Goal: Find specific page/section: Find specific page/section

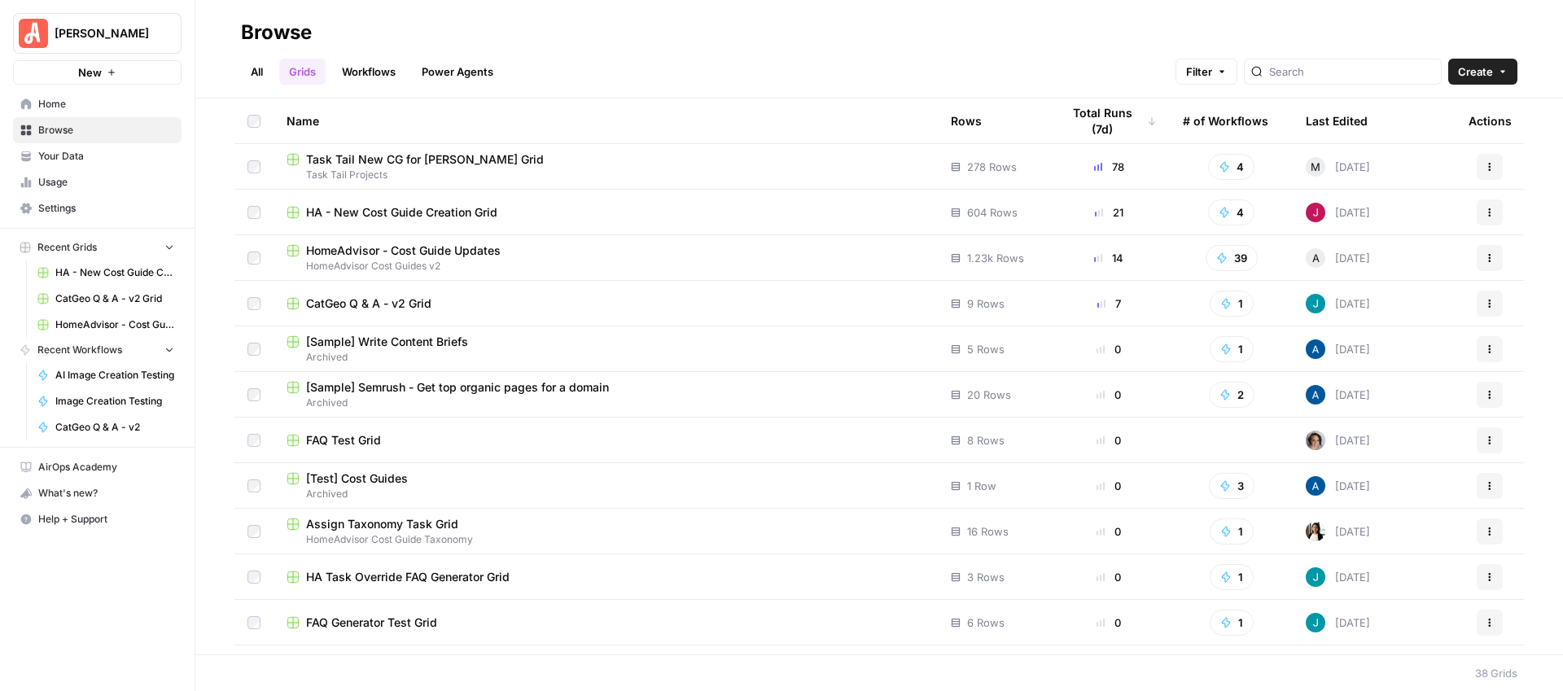
click at [445, 214] on span "HA - New Cost Guide Creation Grid" at bounding box center [401, 212] width 191 height 16
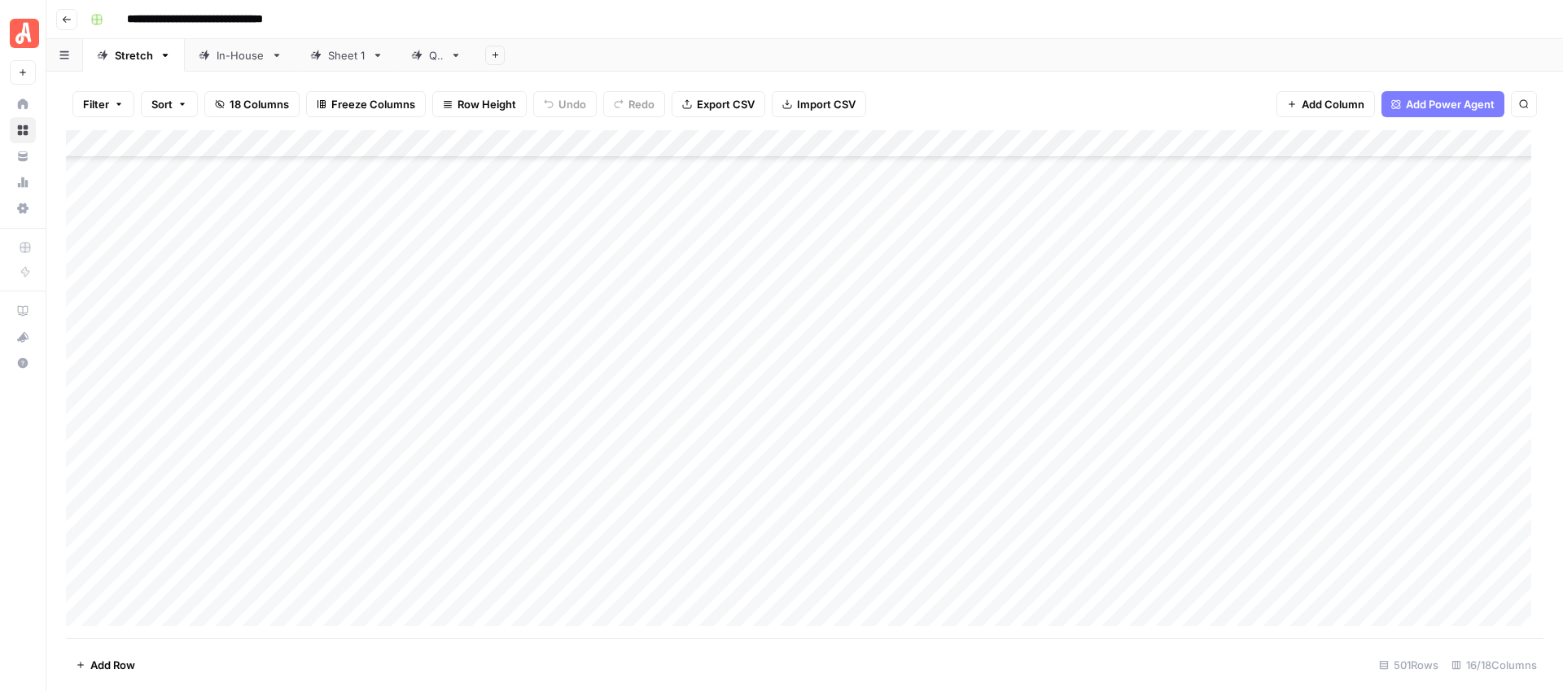
scroll to position [13309, 0]
click at [64, 22] on icon "button" at bounding box center [67, 20] width 10 height 10
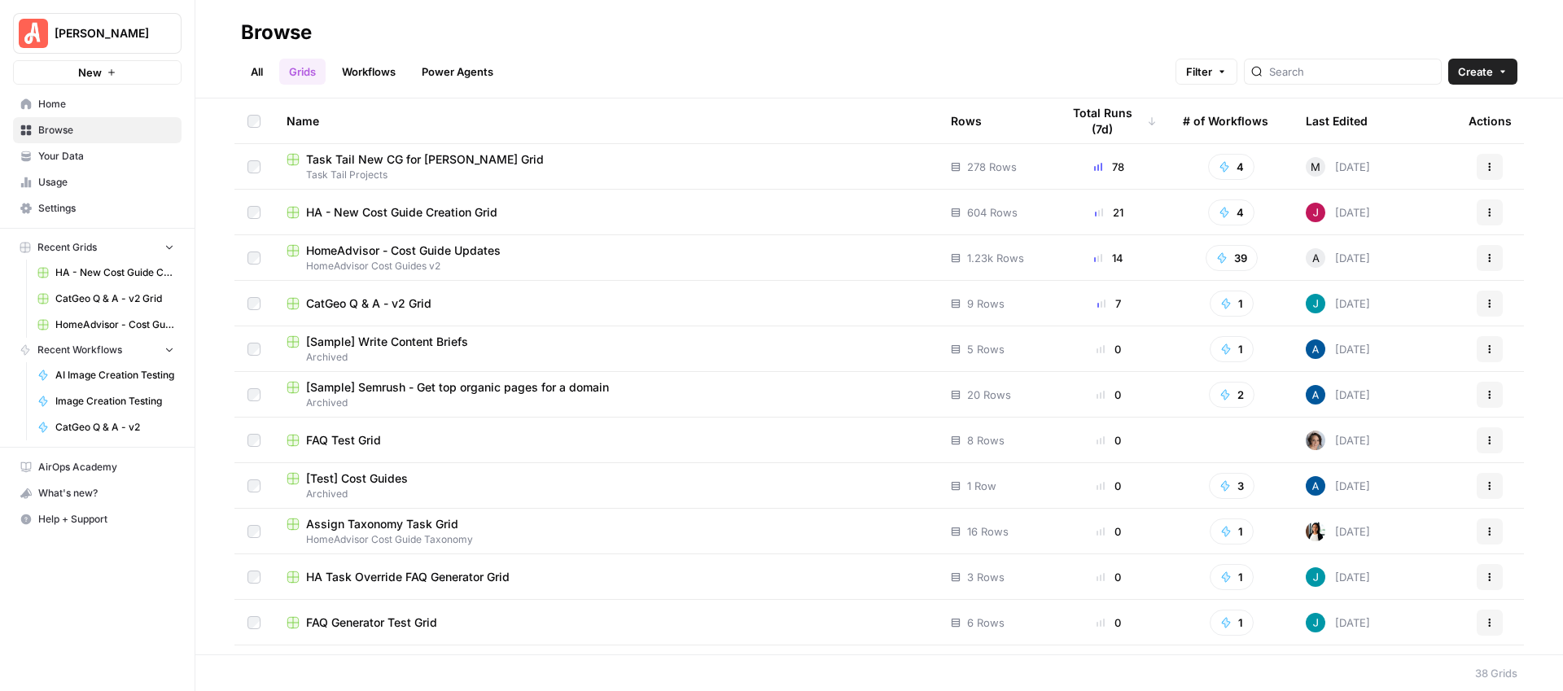
click at [460, 207] on span "HA - New Cost Guide Creation Grid" at bounding box center [401, 212] width 191 height 16
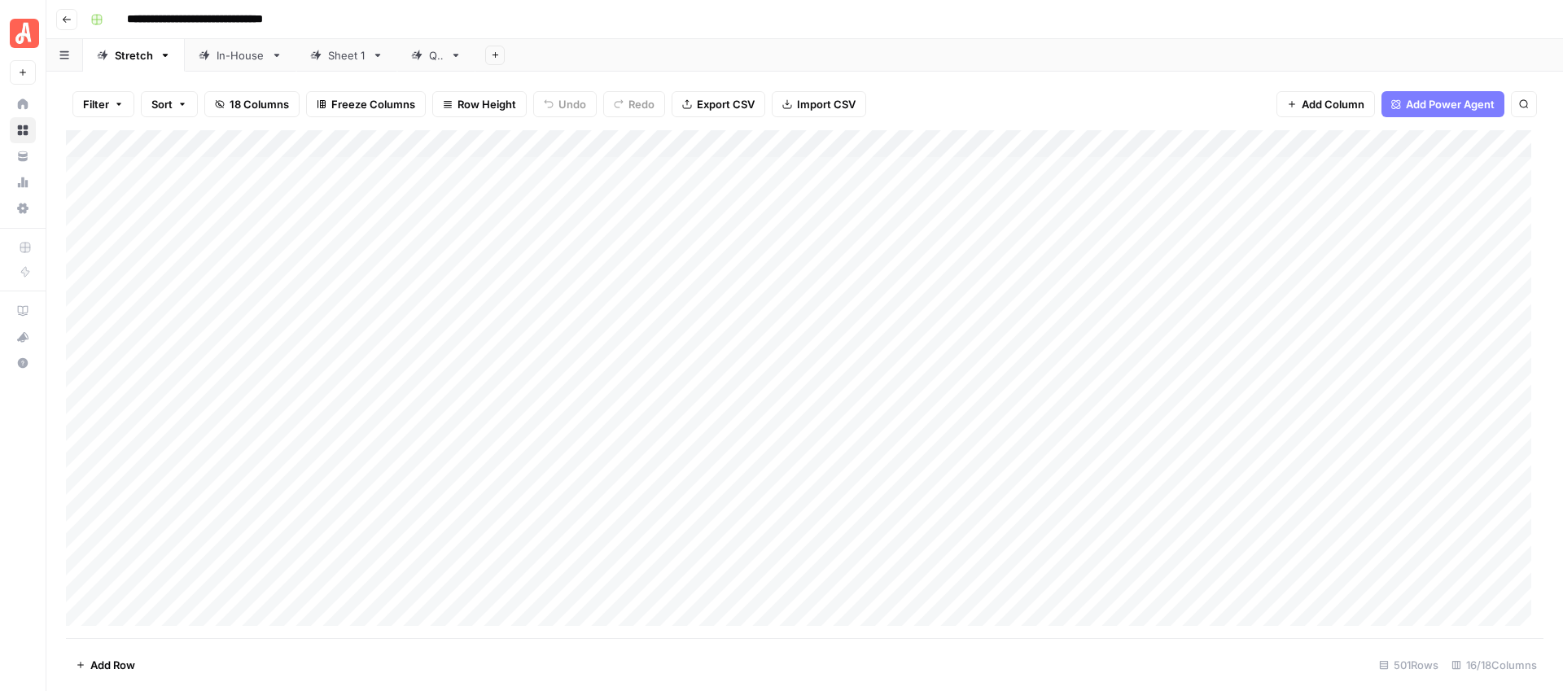
click at [1204, 88] on div "Filter Sort 18 Columns Freeze Columns Row Height Undo Redo Export CSV Import CS…" at bounding box center [805, 104] width 1478 height 52
type input "**********"
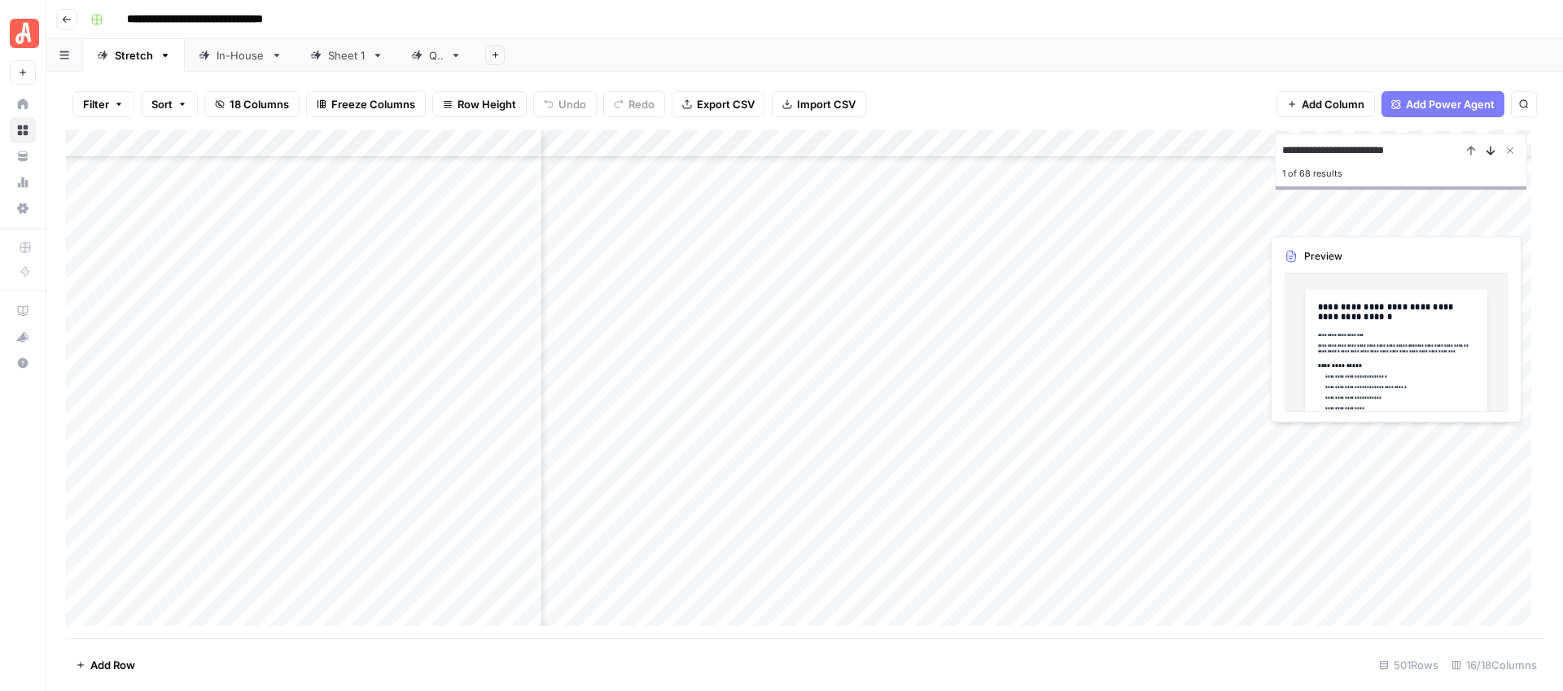
click at [1488, 153] on icon "Next Result" at bounding box center [1490, 150] width 13 height 13
click at [1506, 151] on icon "Close Search" at bounding box center [1510, 150] width 13 height 13
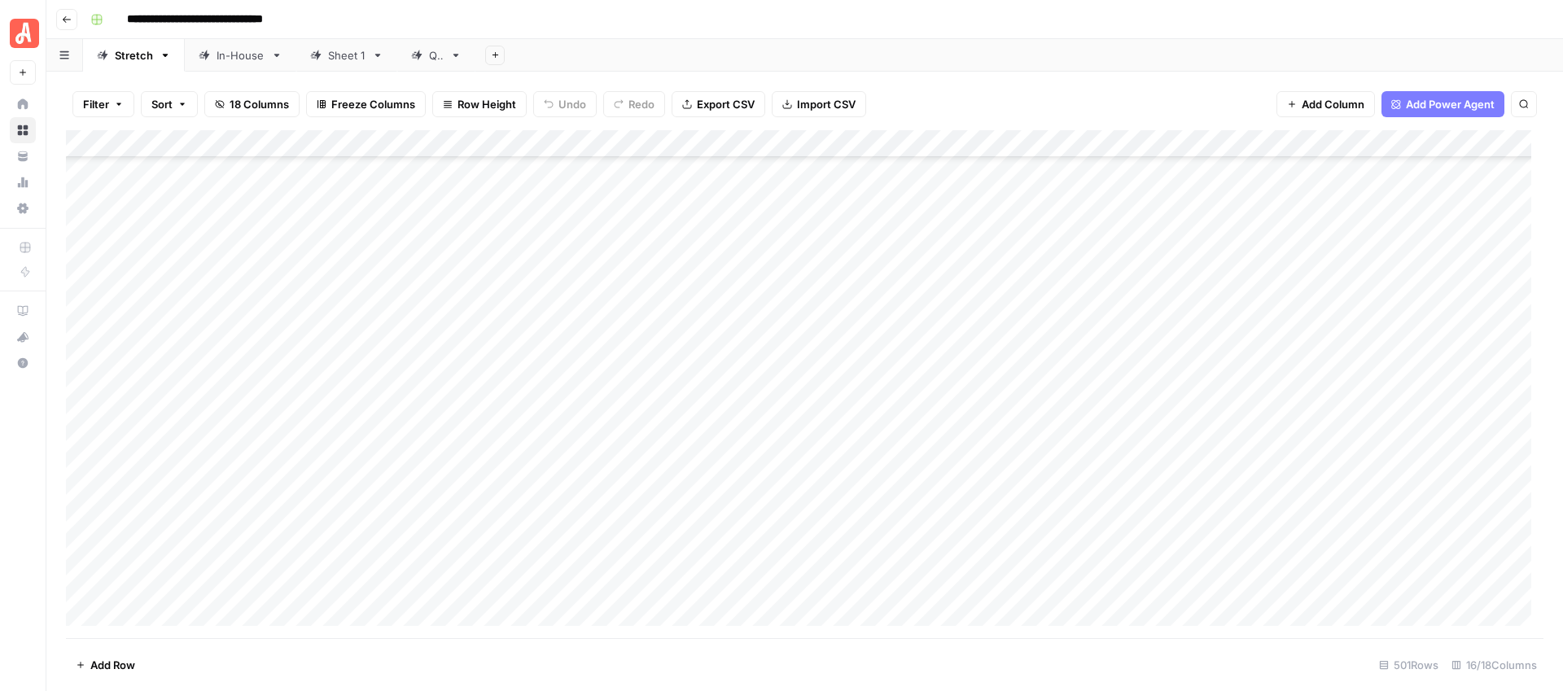
scroll to position [13318, 0]
